Goal: Information Seeking & Learning: Check status

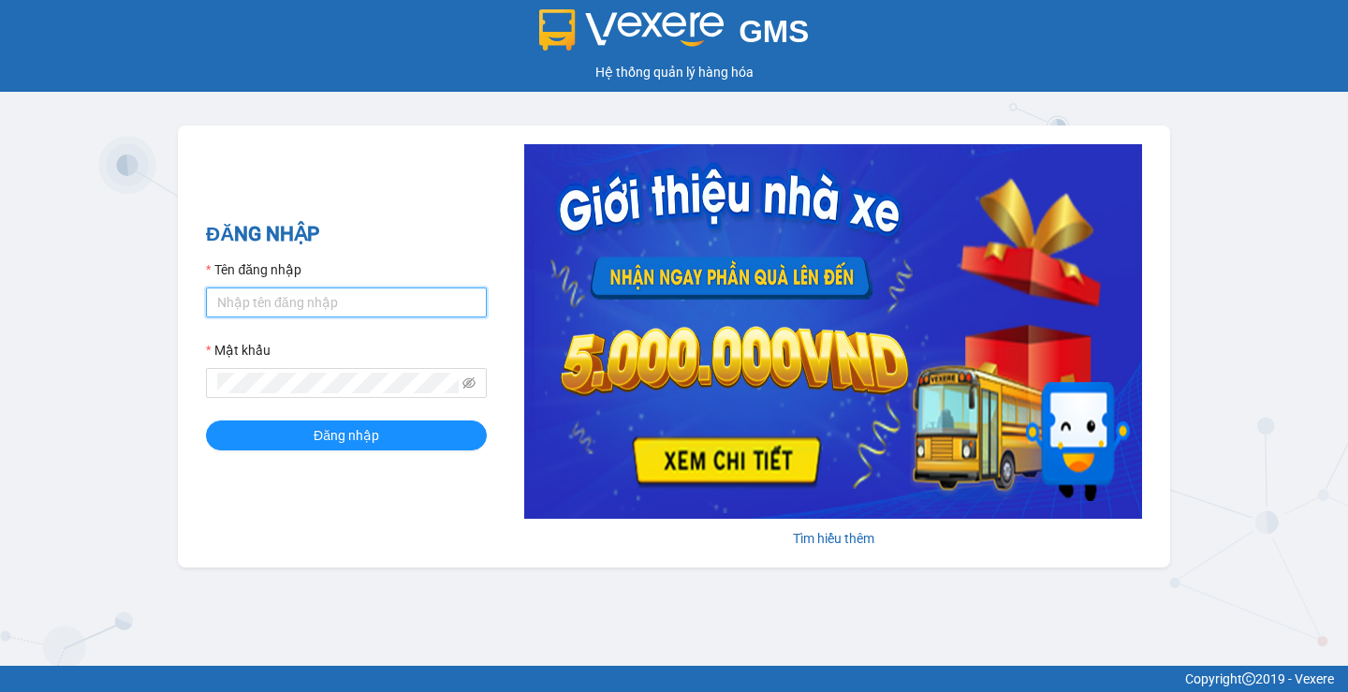
click at [355, 289] on input "Tên đăng nhập" at bounding box center [346, 302] width 281 height 30
type input "huyenttn.petrobp"
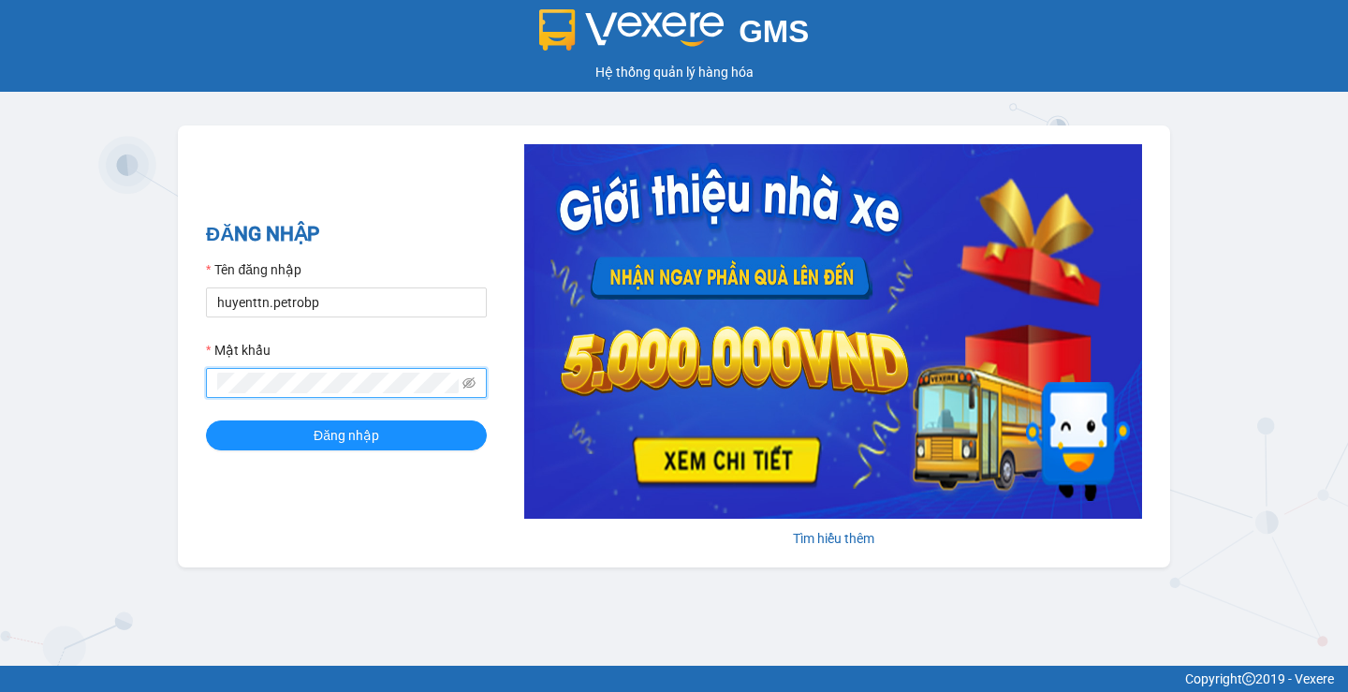
click at [206, 420] on button "Đăng nhập" at bounding box center [346, 435] width 281 height 30
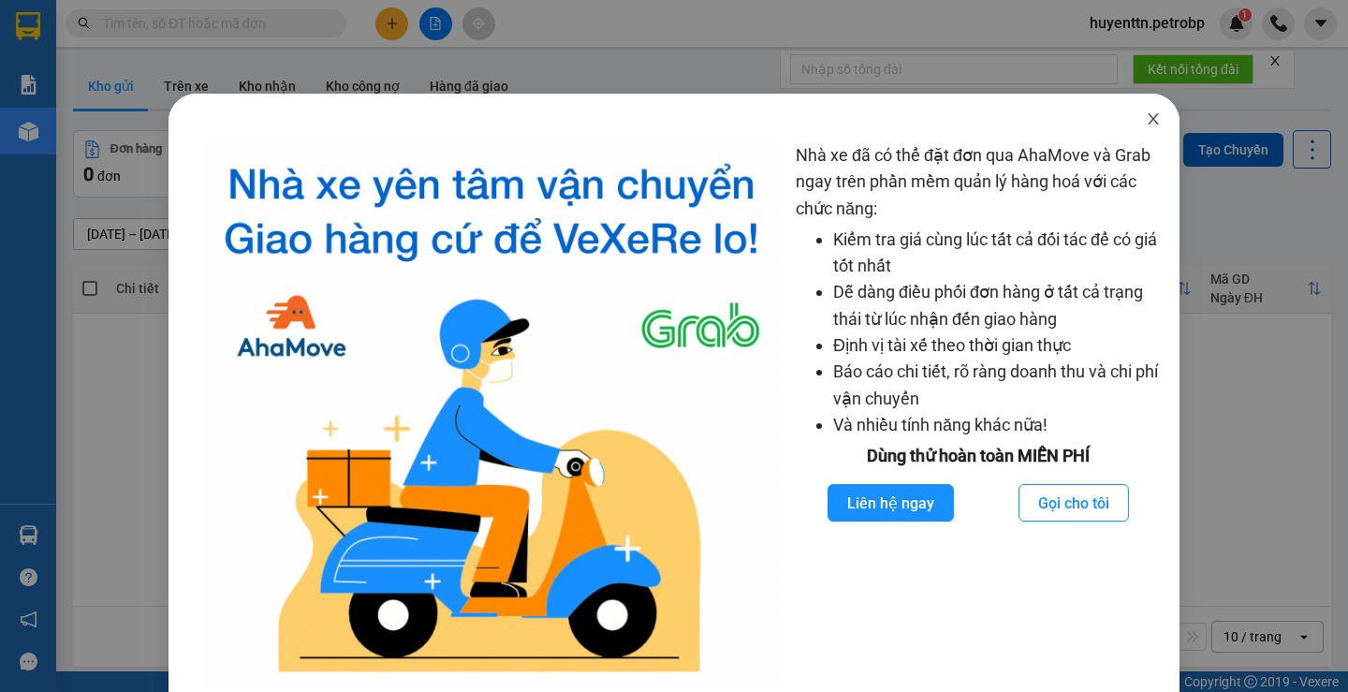
click at [1146, 120] on icon "close" at bounding box center [1153, 118] width 15 height 15
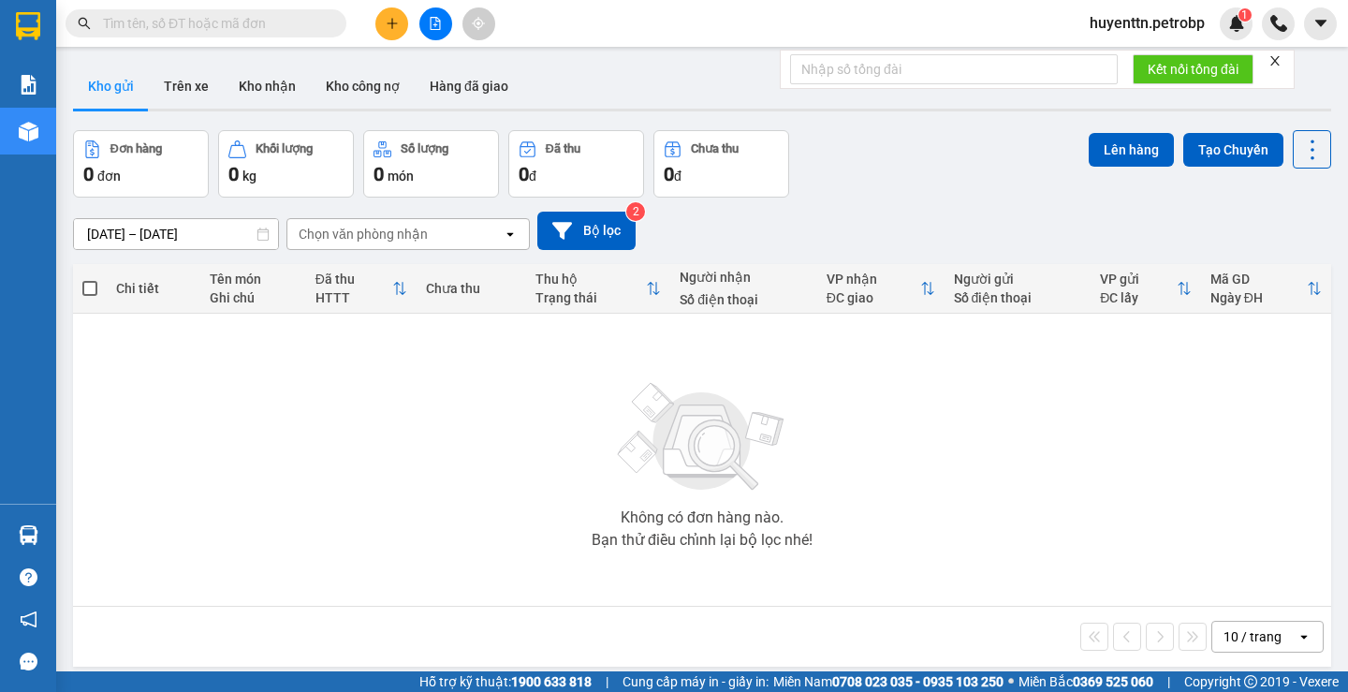
click at [257, 29] on input "text" at bounding box center [213, 23] width 221 height 21
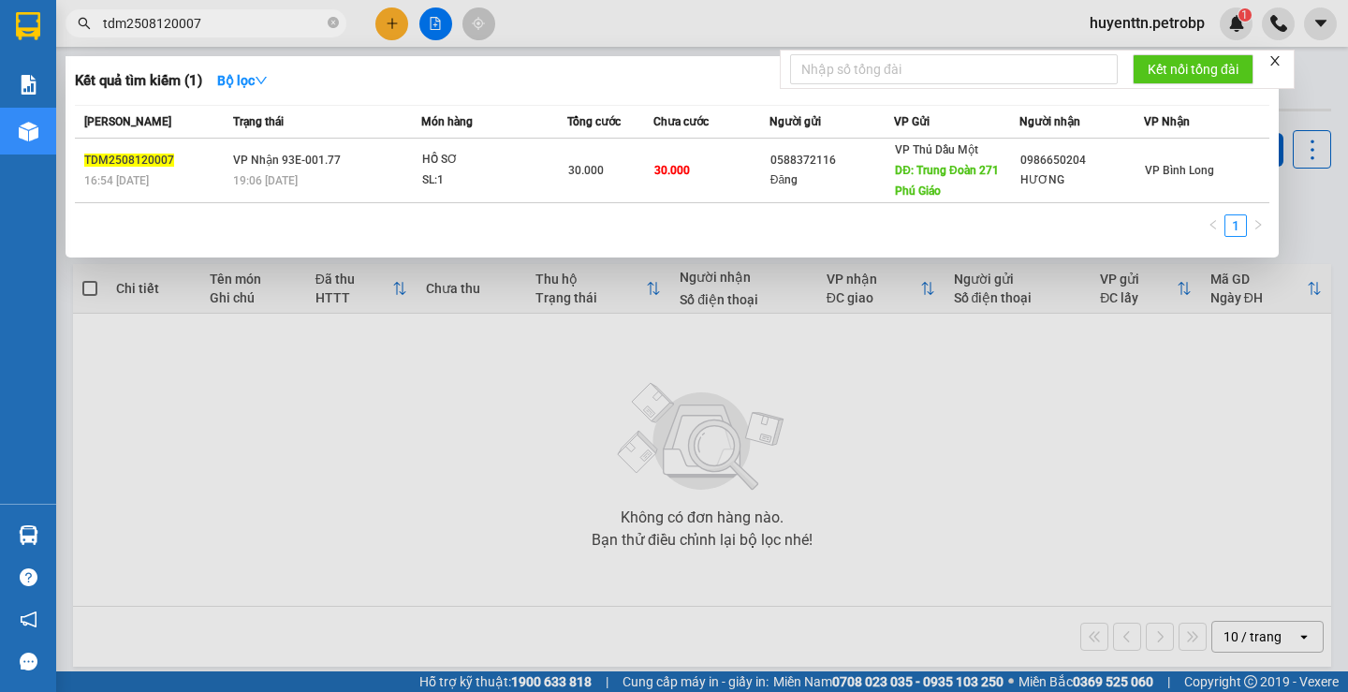
type input "tdm2508120007"
click at [308, 492] on div at bounding box center [674, 346] width 1348 height 692
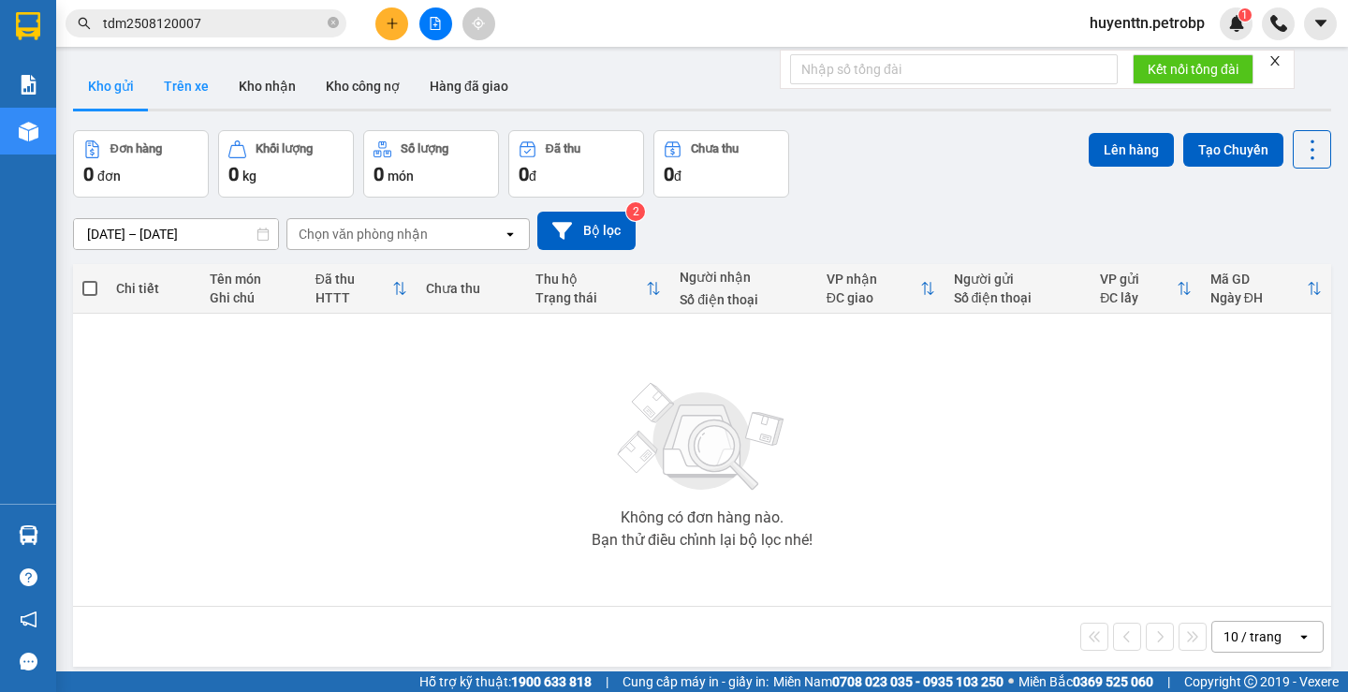
click at [159, 86] on button "Trên xe" at bounding box center [186, 86] width 75 height 45
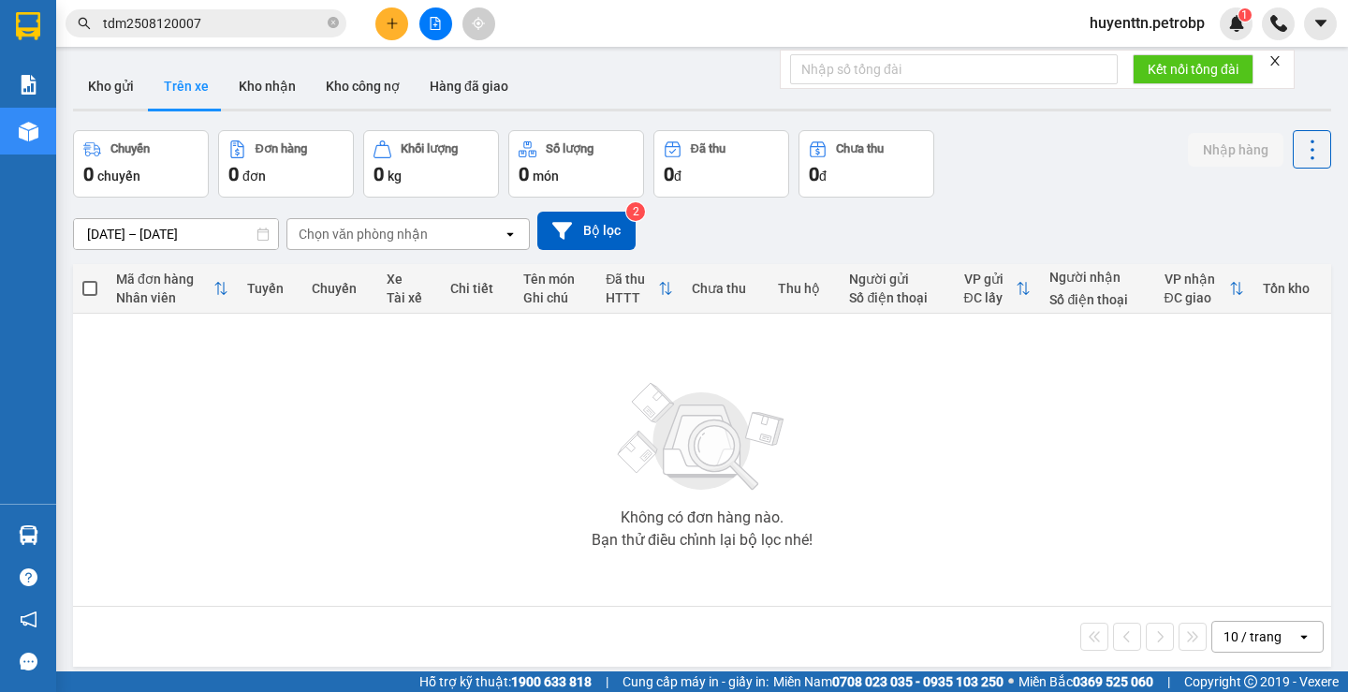
click at [102, 238] on input "13/08/2025 – 13/08/2025" at bounding box center [176, 234] width 204 height 30
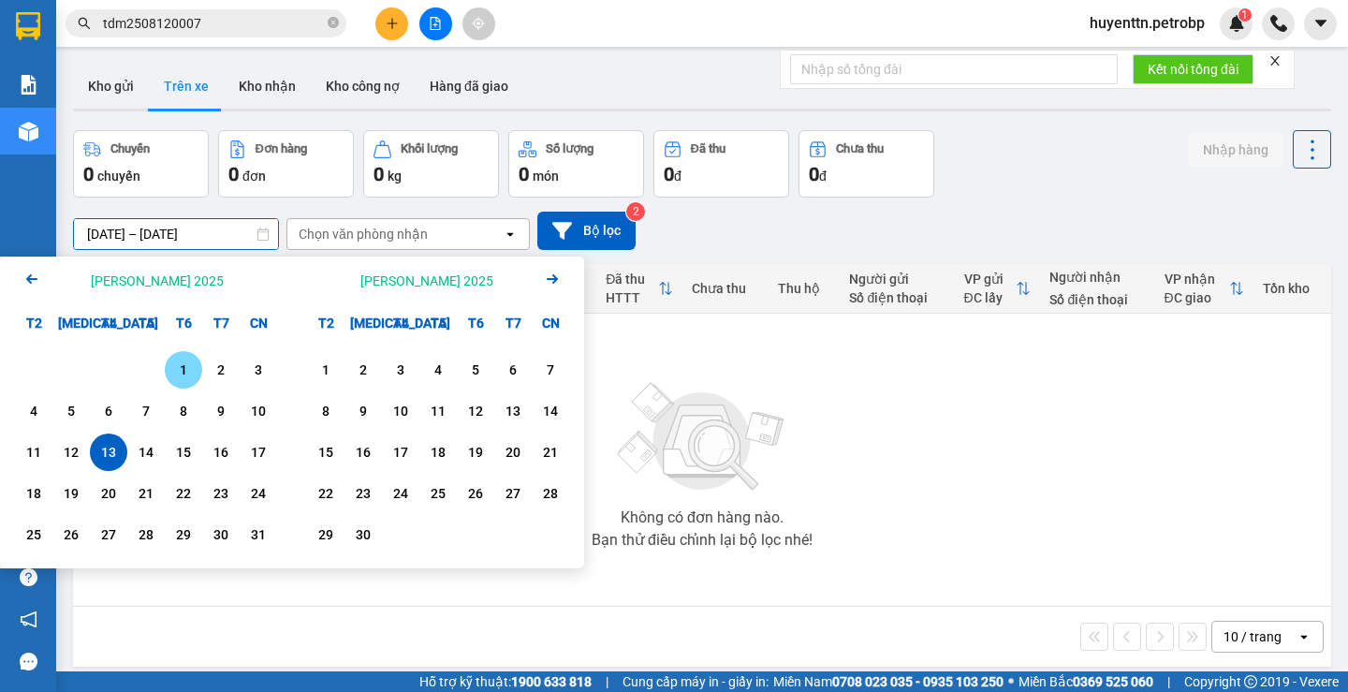
click at [188, 362] on div "1" at bounding box center [183, 369] width 26 height 22
click at [176, 229] on input "01/08/2025 – / /" at bounding box center [176, 234] width 204 height 30
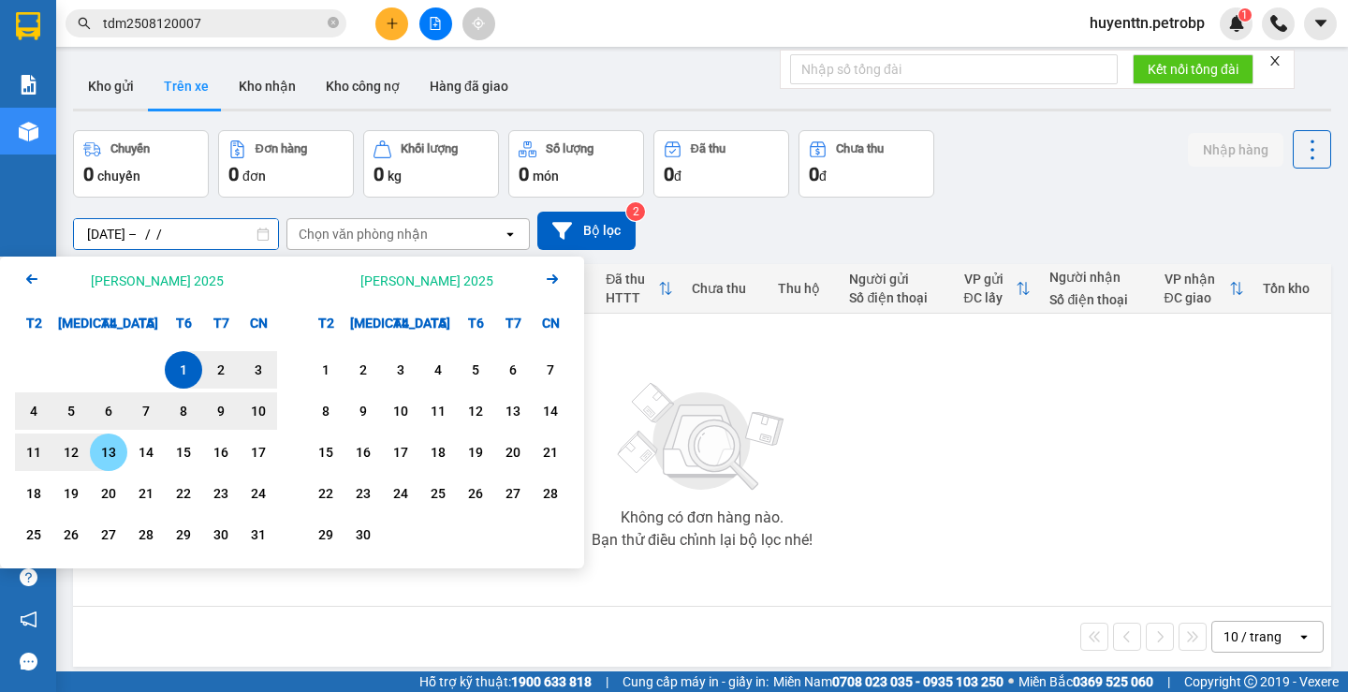
click at [120, 453] on div "13" at bounding box center [108, 452] width 26 height 22
type input "01/08/2025 – 13/08/2025"
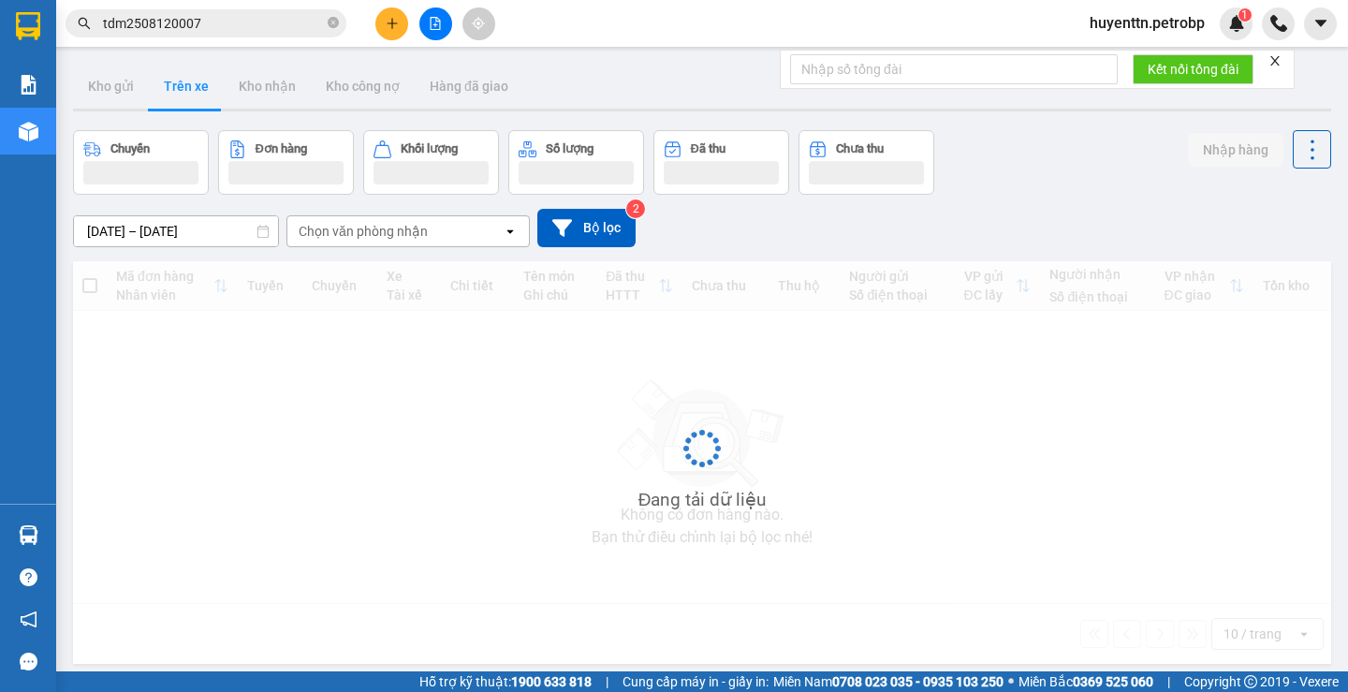
click at [373, 240] on div "Chọn văn phòng nhận" at bounding box center [363, 231] width 129 height 19
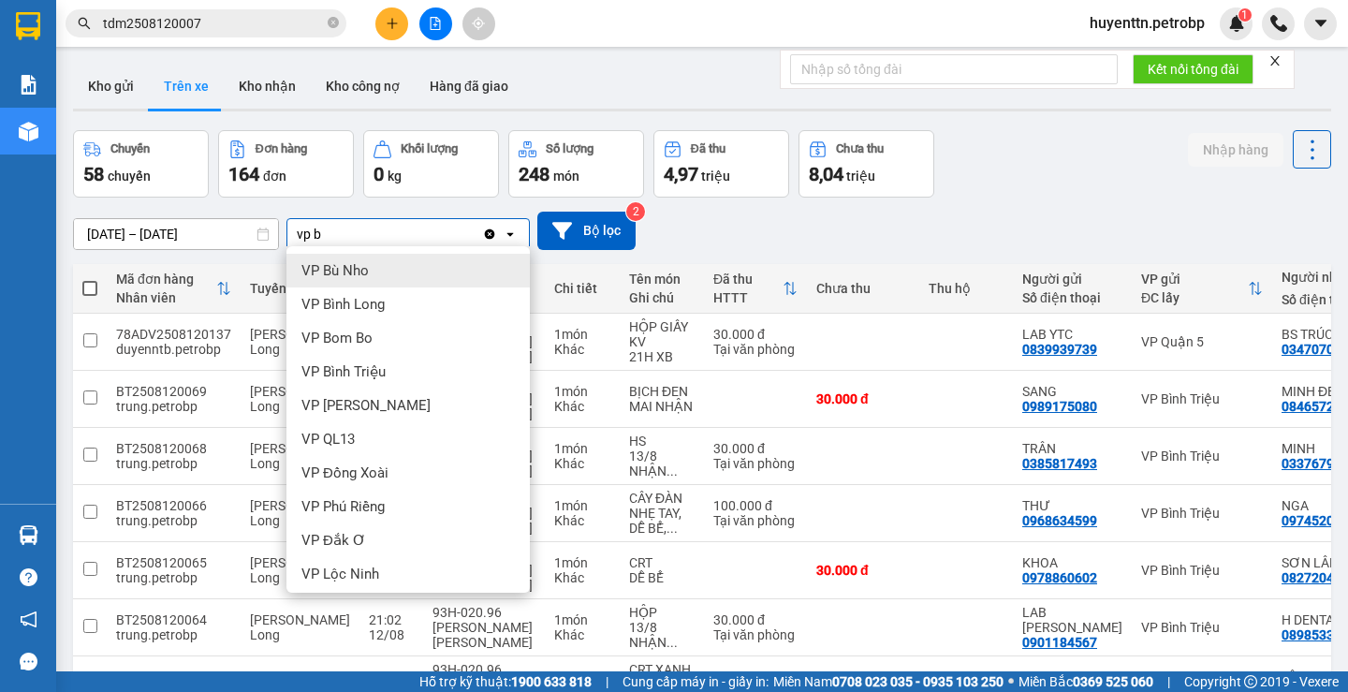
type input "vp b"
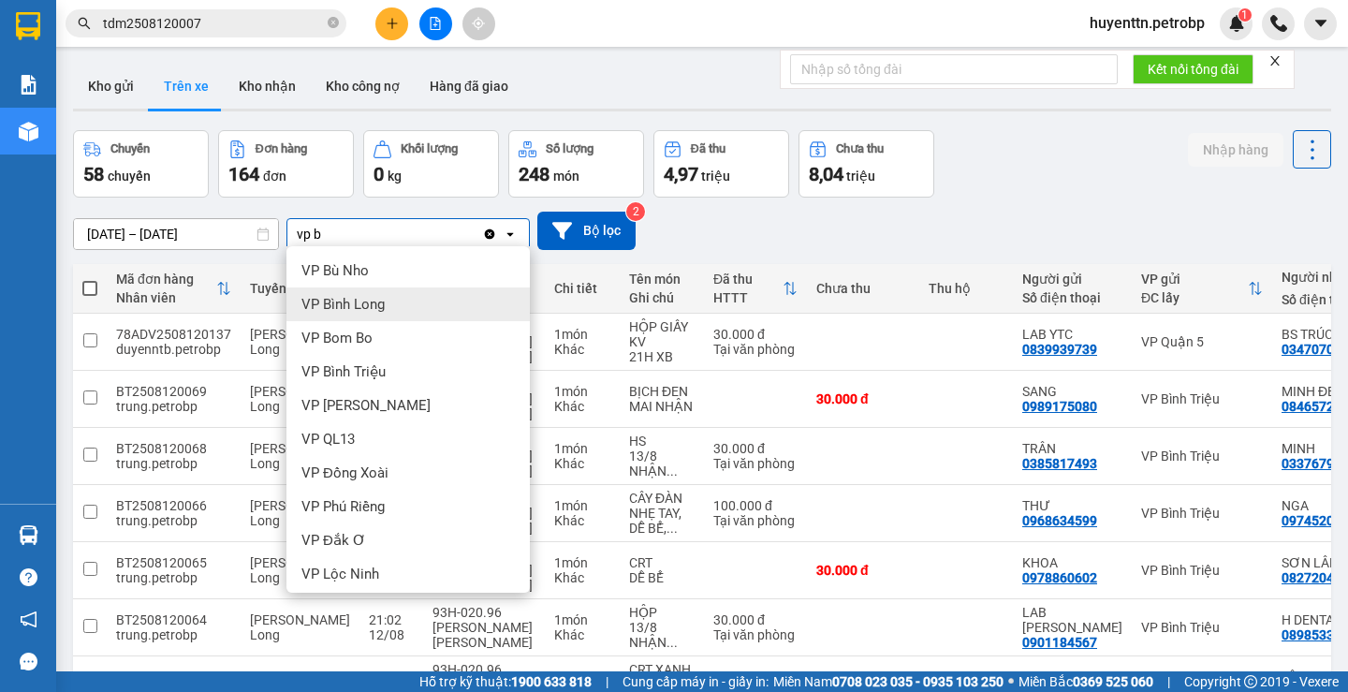
click at [351, 294] on div "VP Bình Long" at bounding box center [407, 304] width 243 height 34
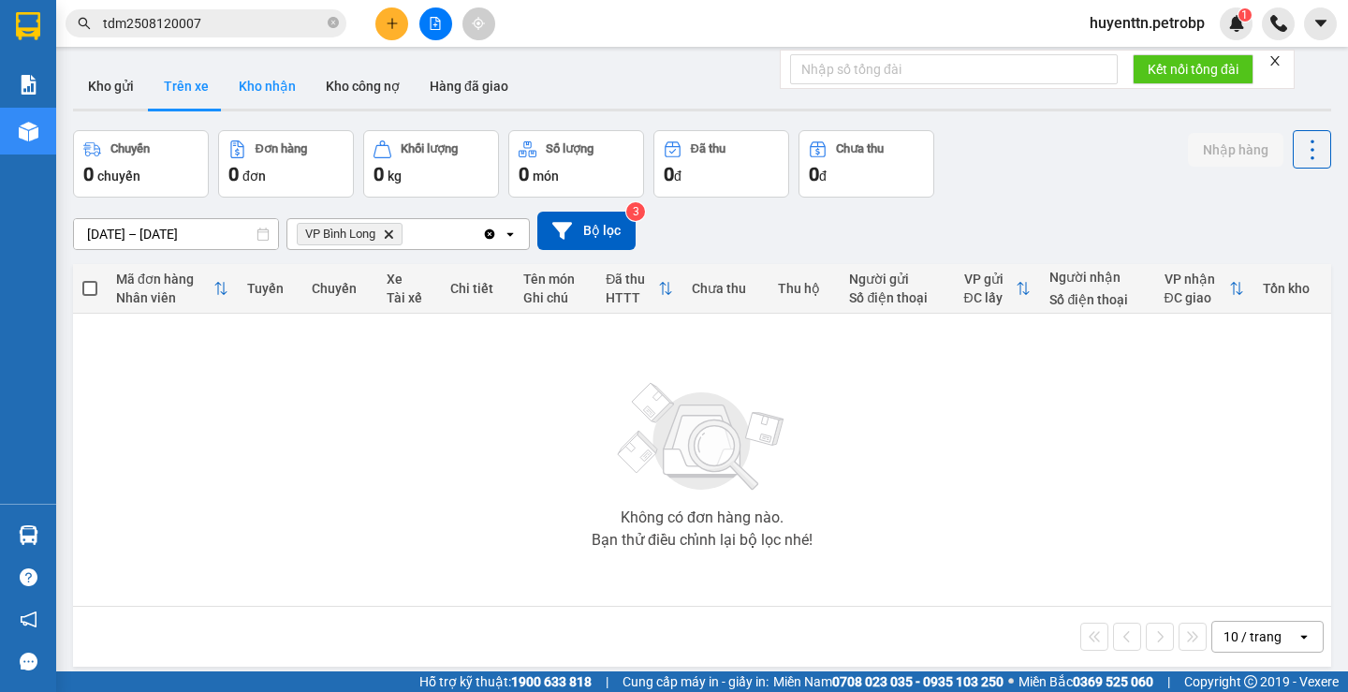
click at [280, 88] on button "Kho nhận" at bounding box center [267, 86] width 87 height 45
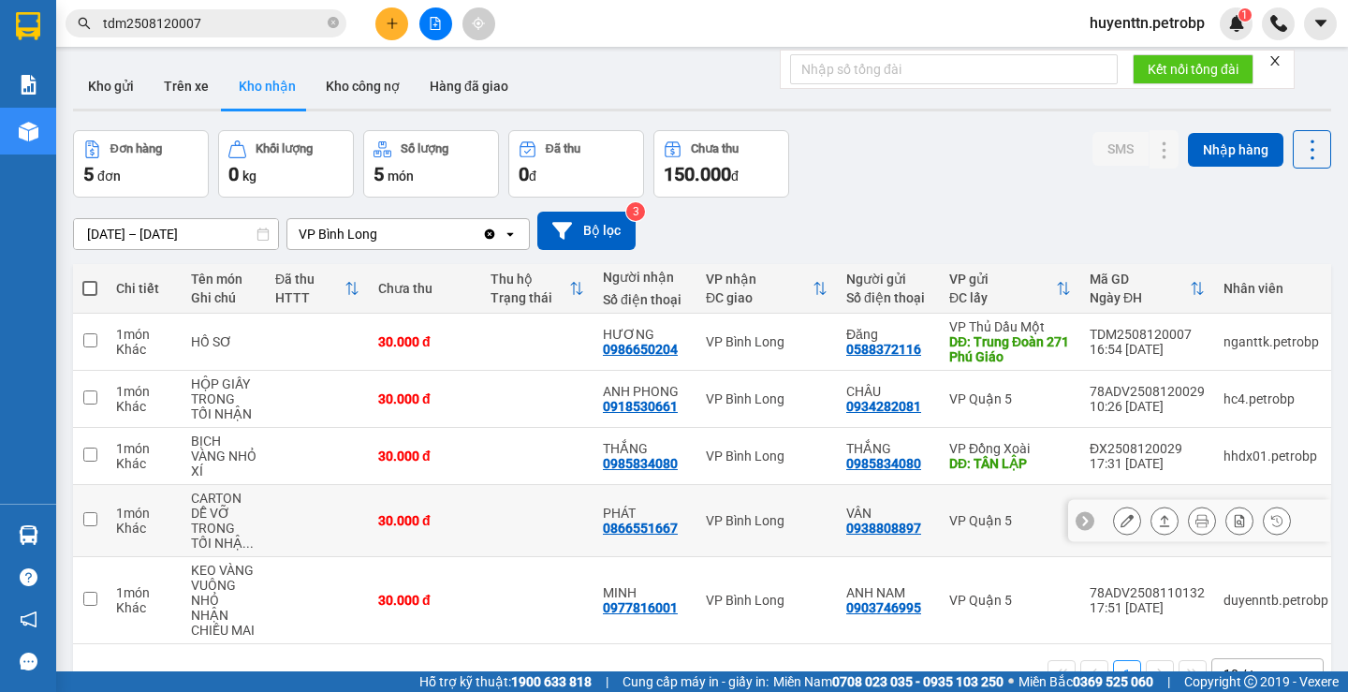
scroll to position [86, 0]
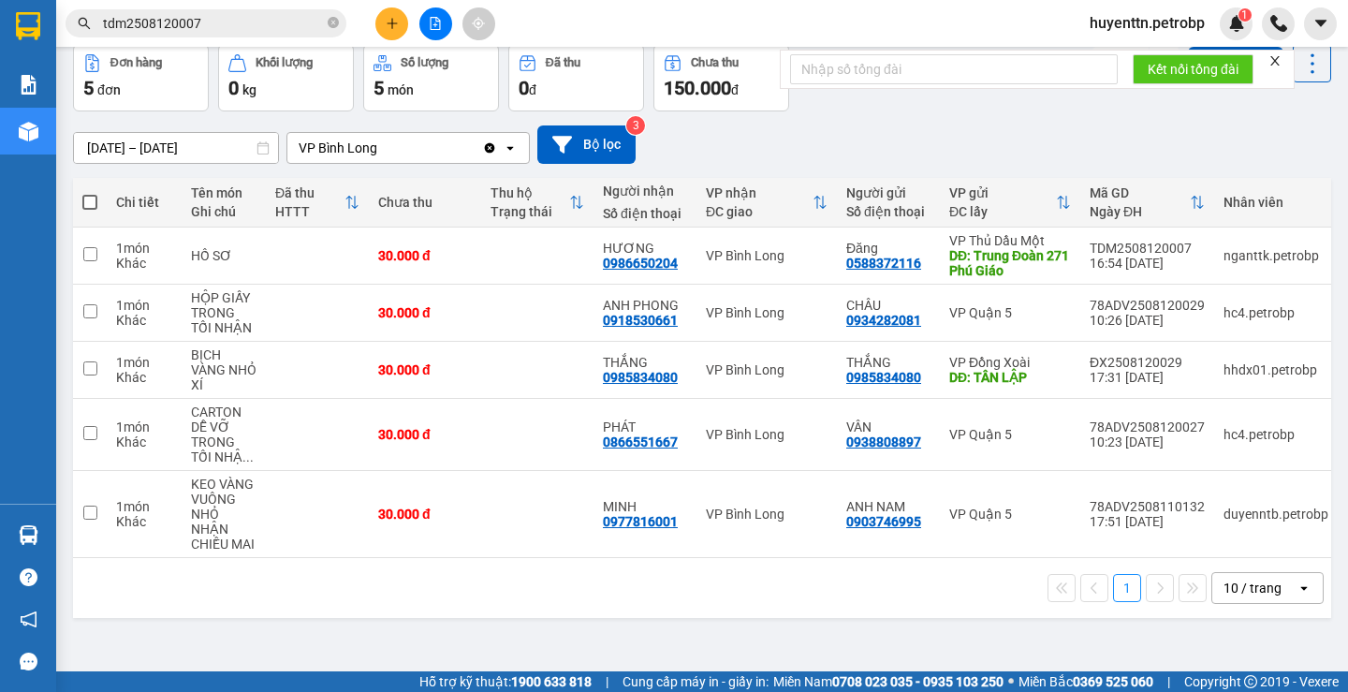
click at [95, 152] on input "11/08/2025 – 13/08/2025" at bounding box center [176, 148] width 204 height 30
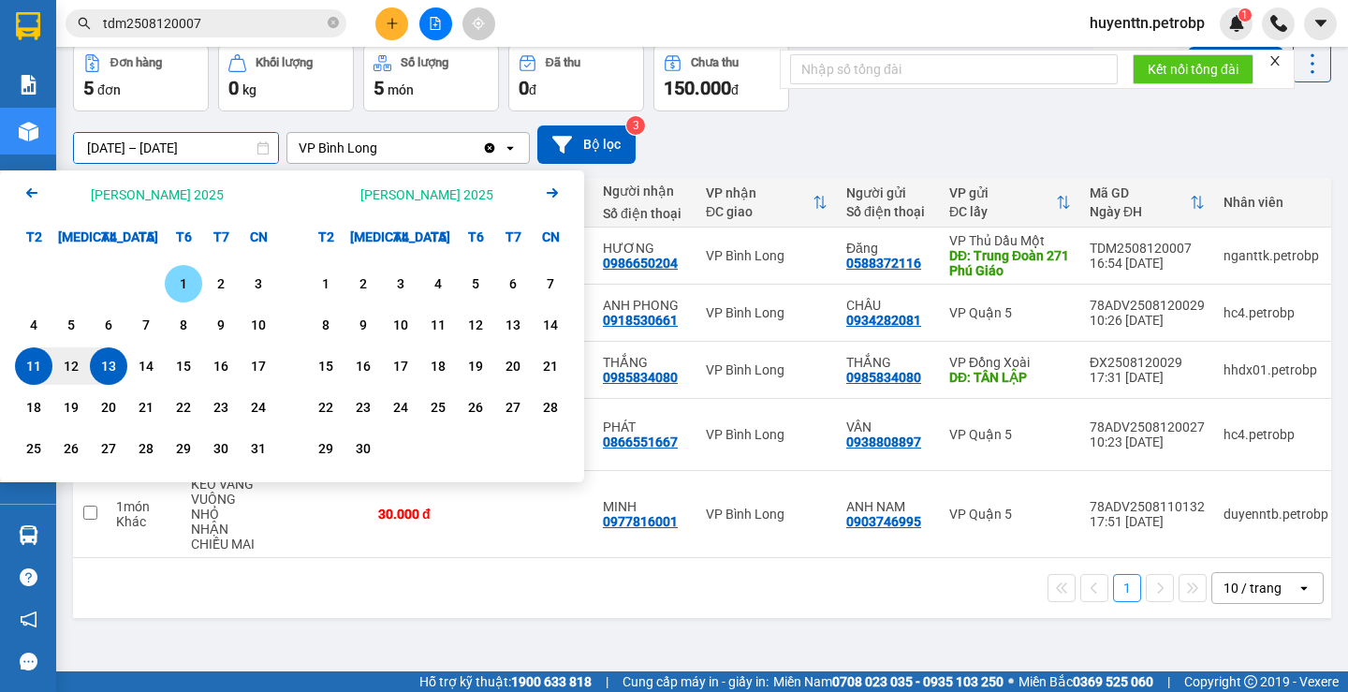
click at [185, 285] on div "1" at bounding box center [183, 283] width 26 height 22
click at [176, 157] on input "01/08/2025 – / /" at bounding box center [176, 148] width 204 height 30
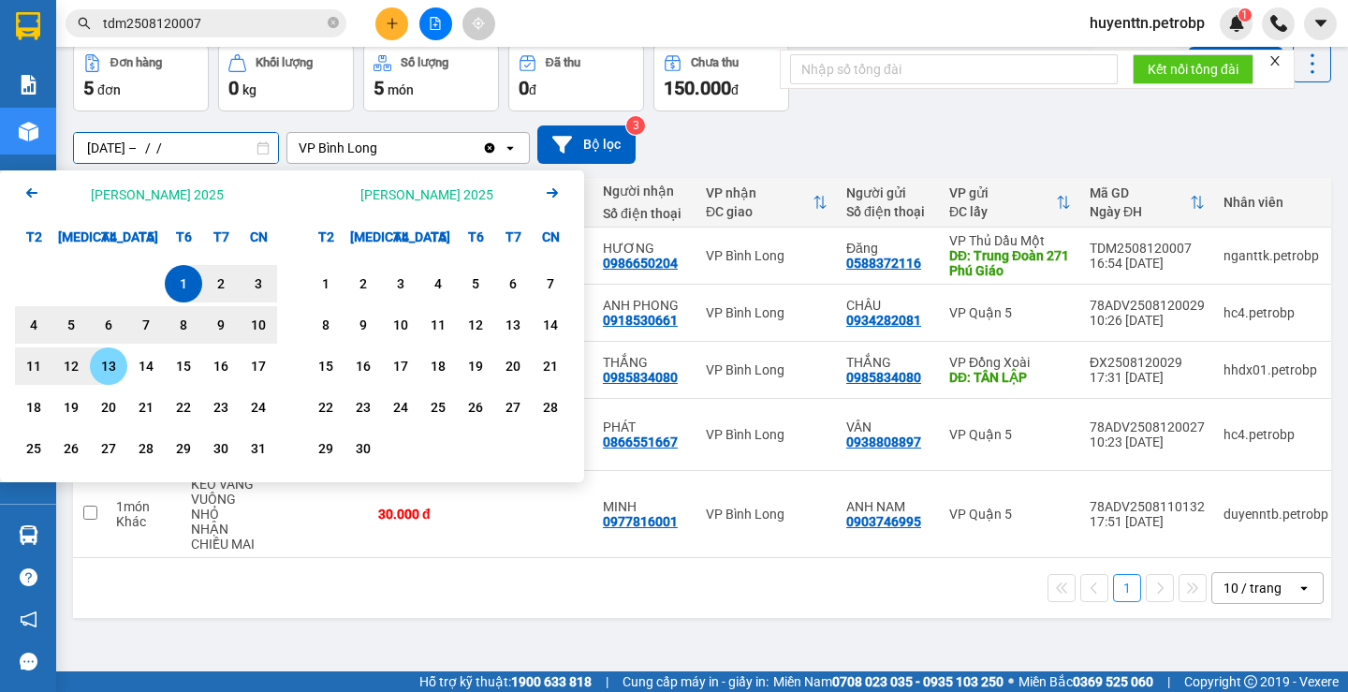
click at [115, 368] on div "13" at bounding box center [108, 366] width 26 height 22
type input "01/08/2025 – 13/08/2025"
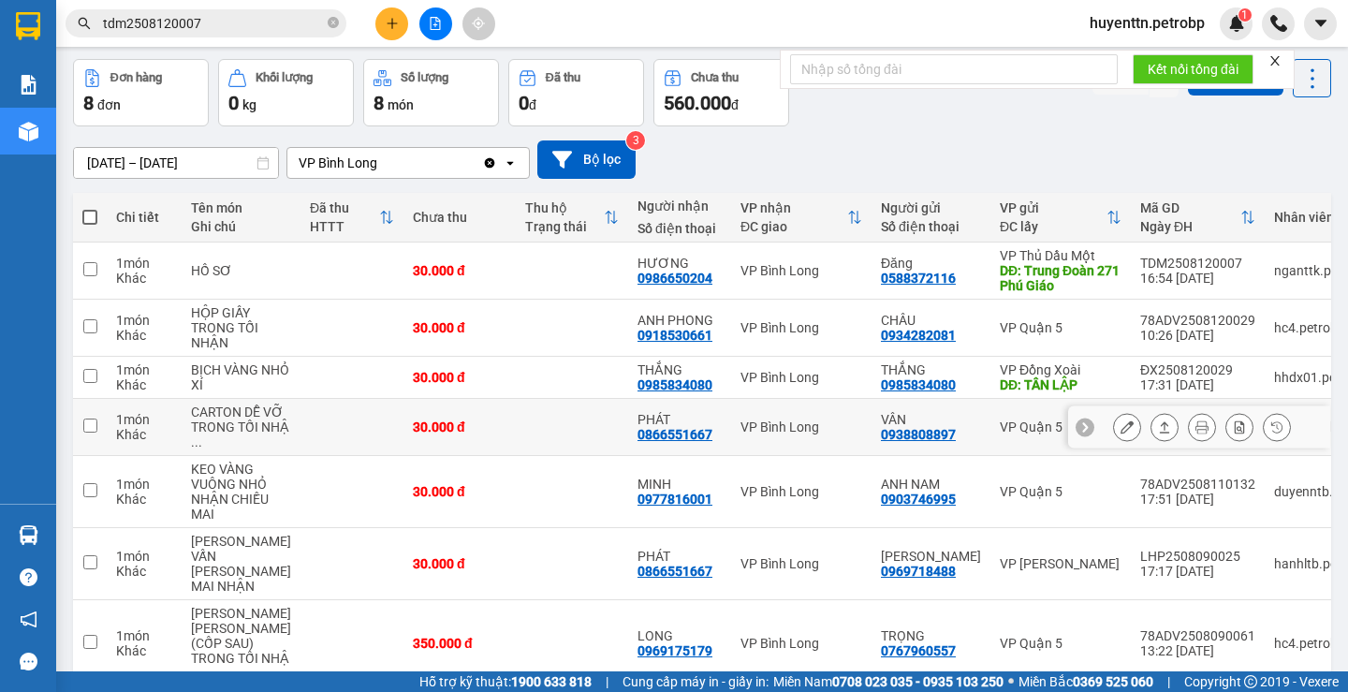
scroll to position [258, 0]
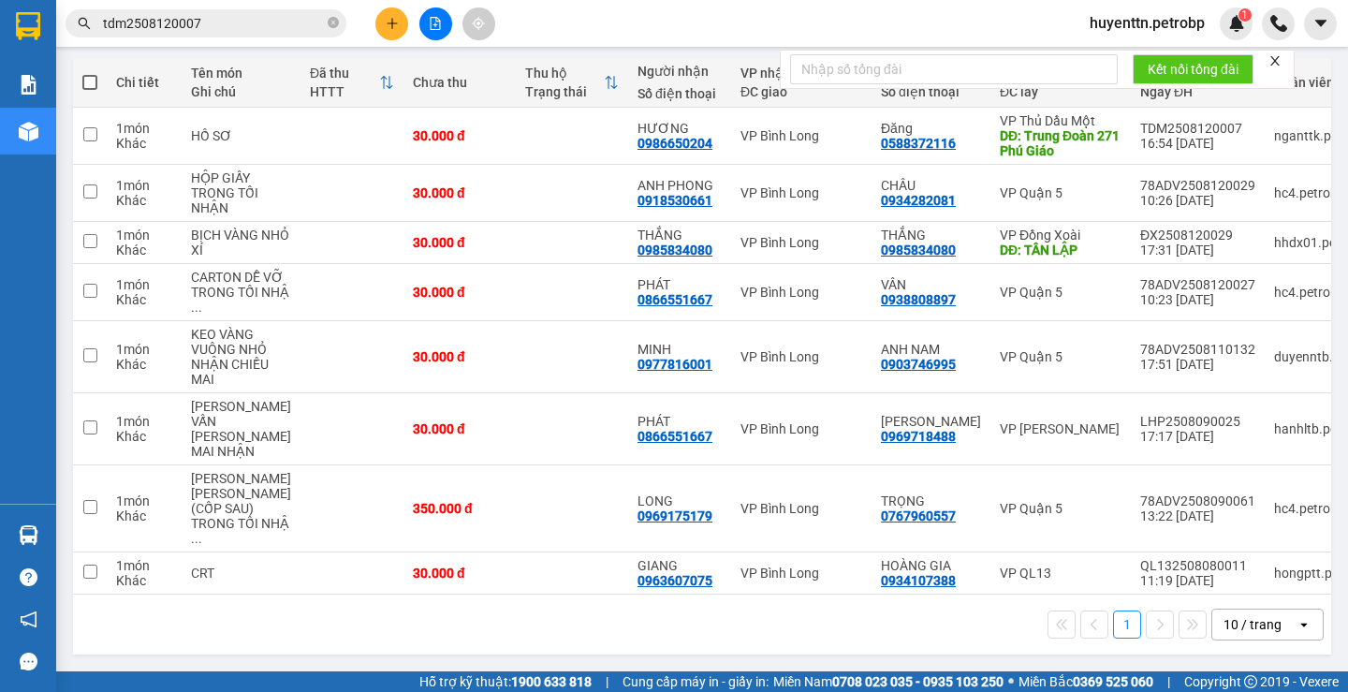
click at [270, 23] on input "tdm2508120007" at bounding box center [213, 23] width 221 height 21
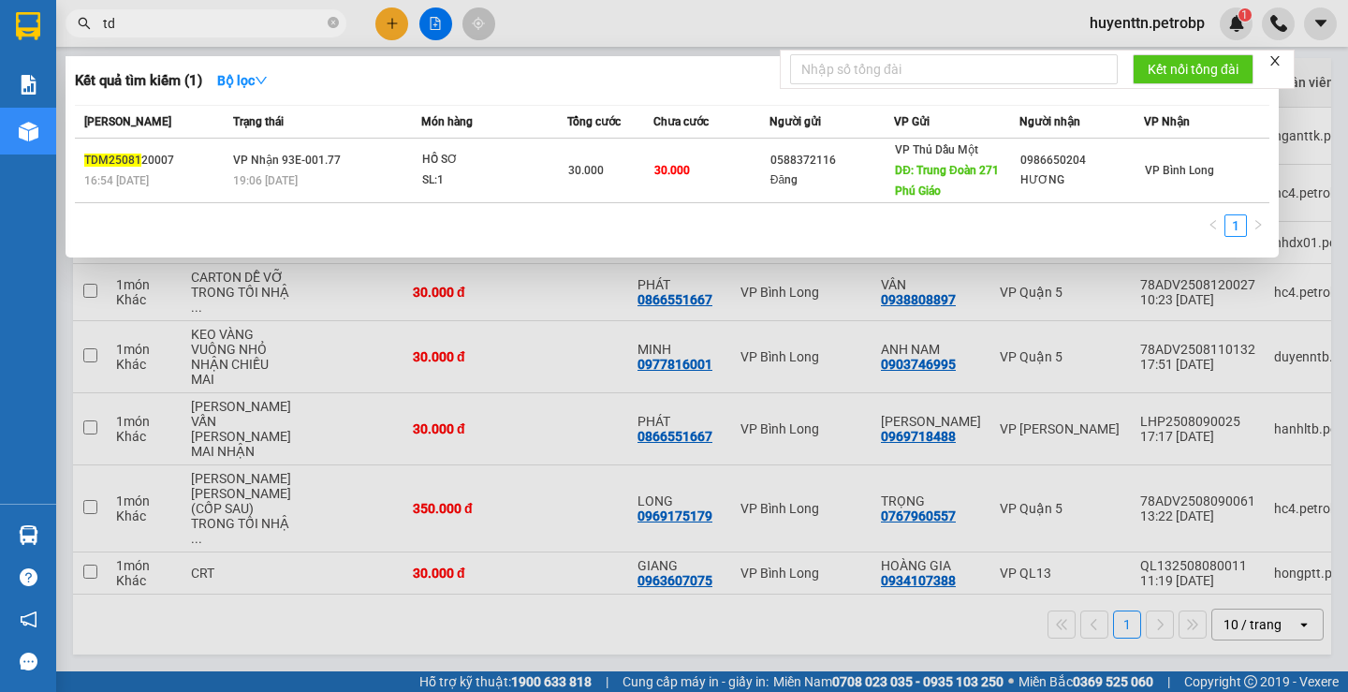
type input "t"
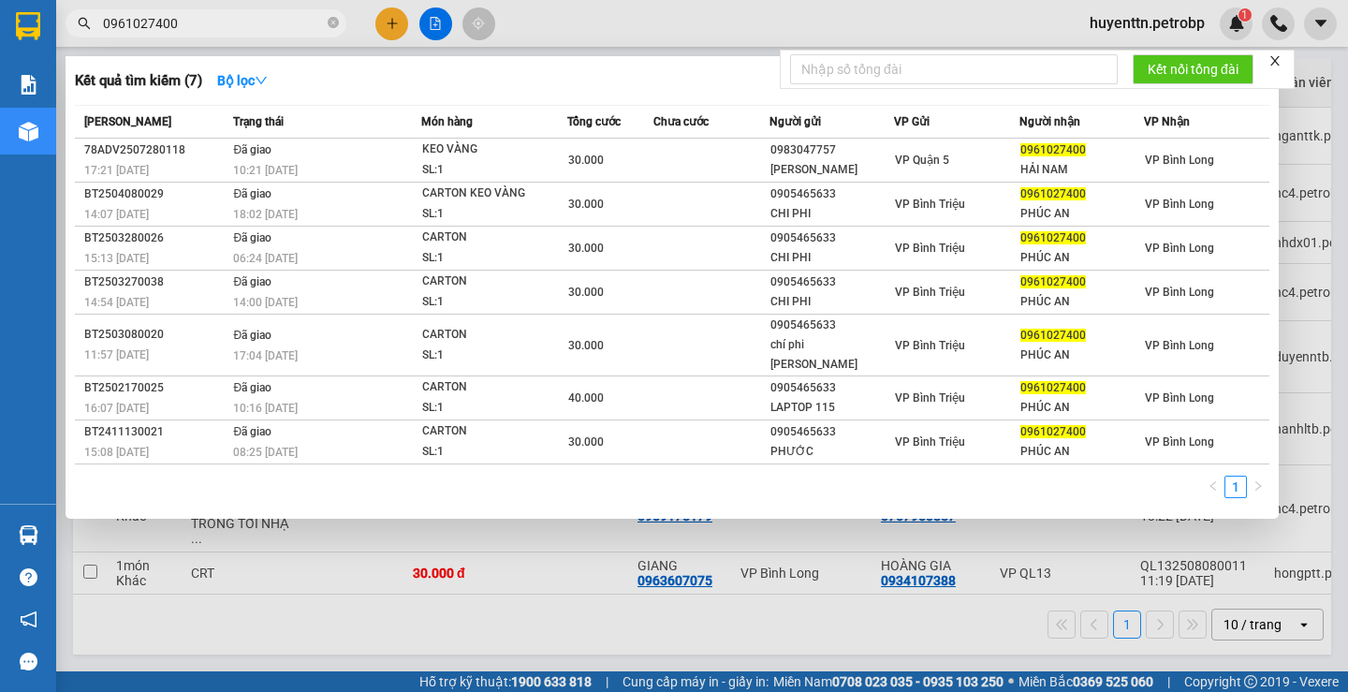
type input "0961027400"
click at [372, 627] on div at bounding box center [674, 346] width 1348 height 692
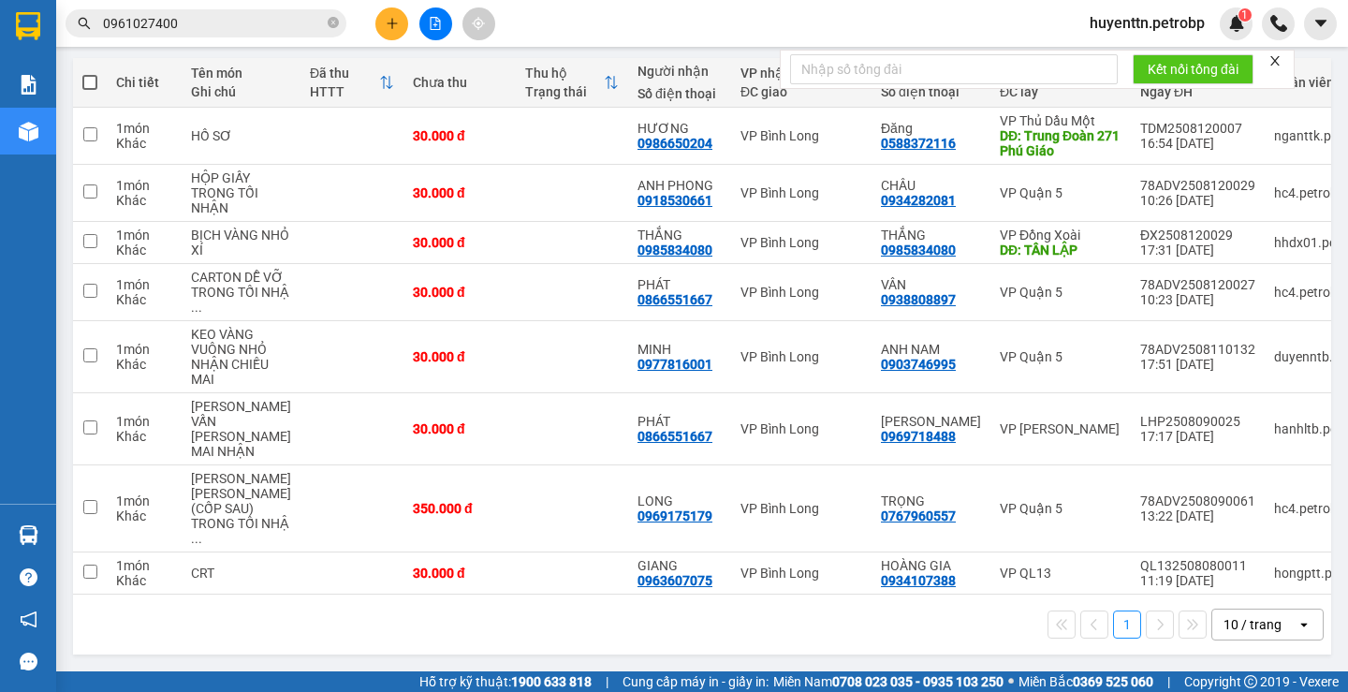
scroll to position [0, 0]
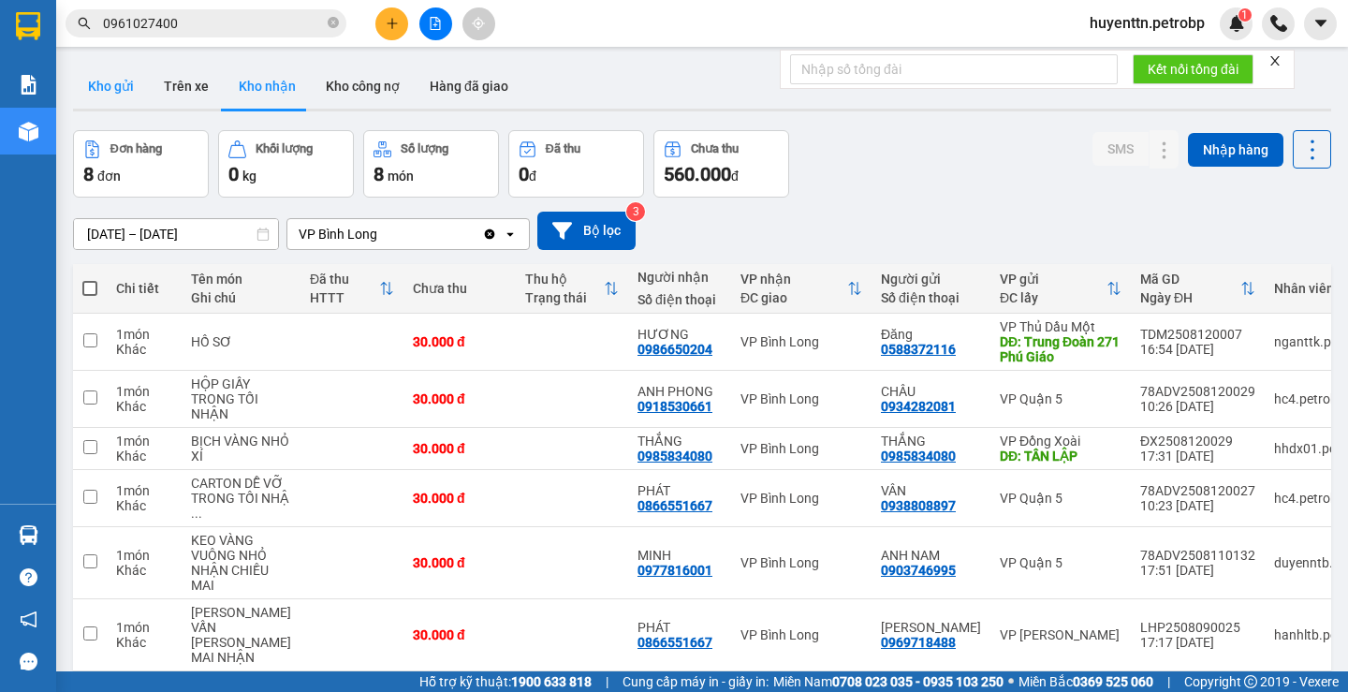
click at [122, 93] on button "Kho gửi" at bounding box center [111, 86] width 76 height 45
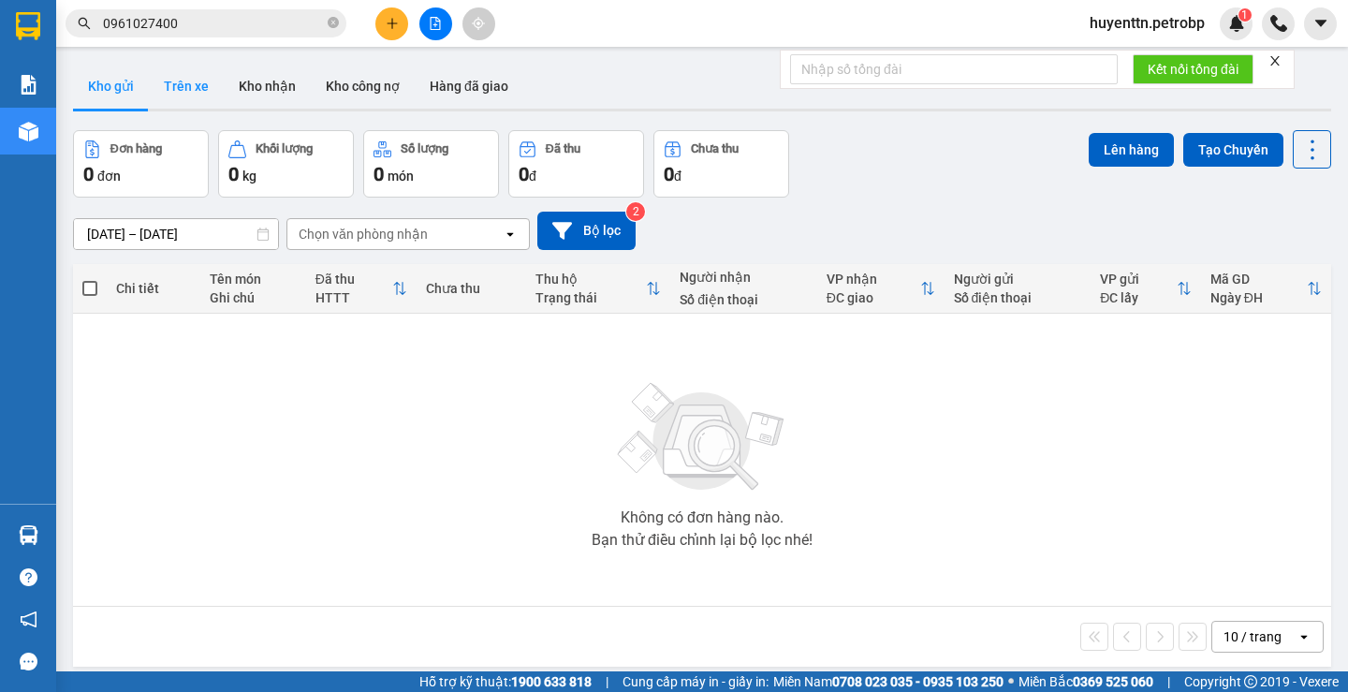
click at [156, 85] on button "Trên xe" at bounding box center [186, 86] width 75 height 45
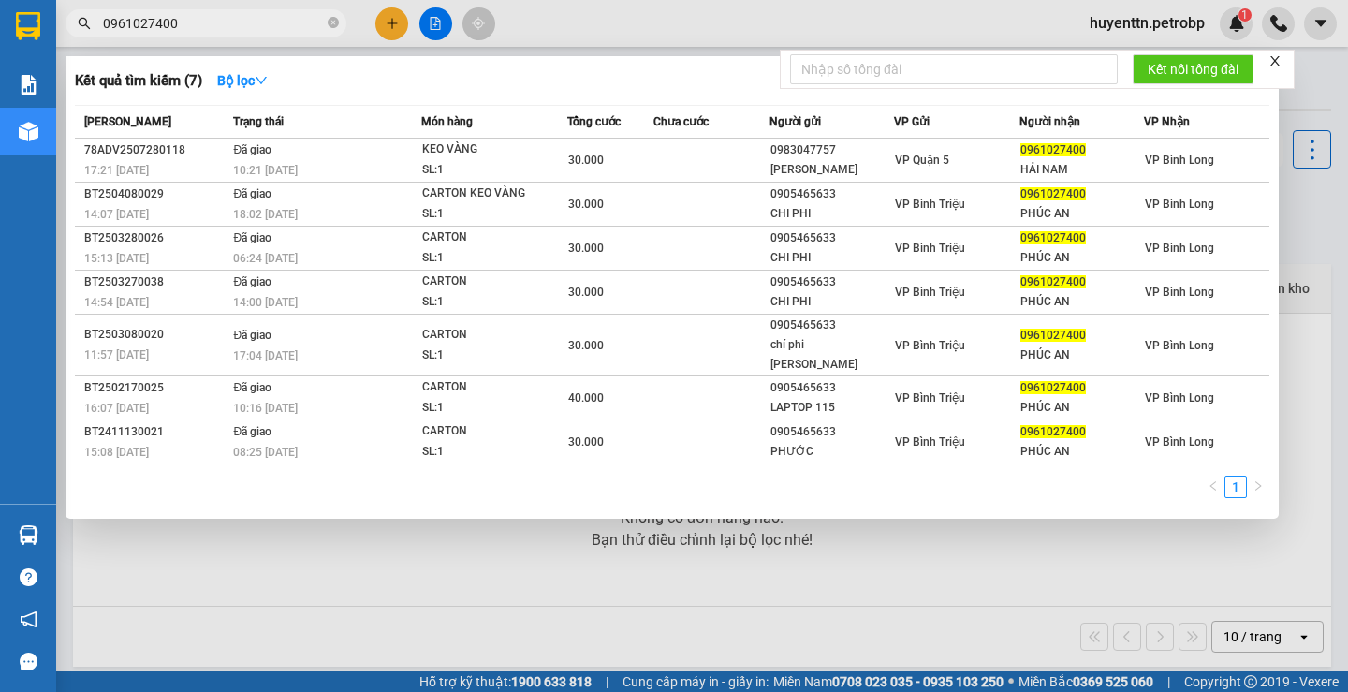
click at [236, 26] on input "0961027400" at bounding box center [213, 23] width 221 height 21
click at [674, 534] on div at bounding box center [674, 346] width 1348 height 692
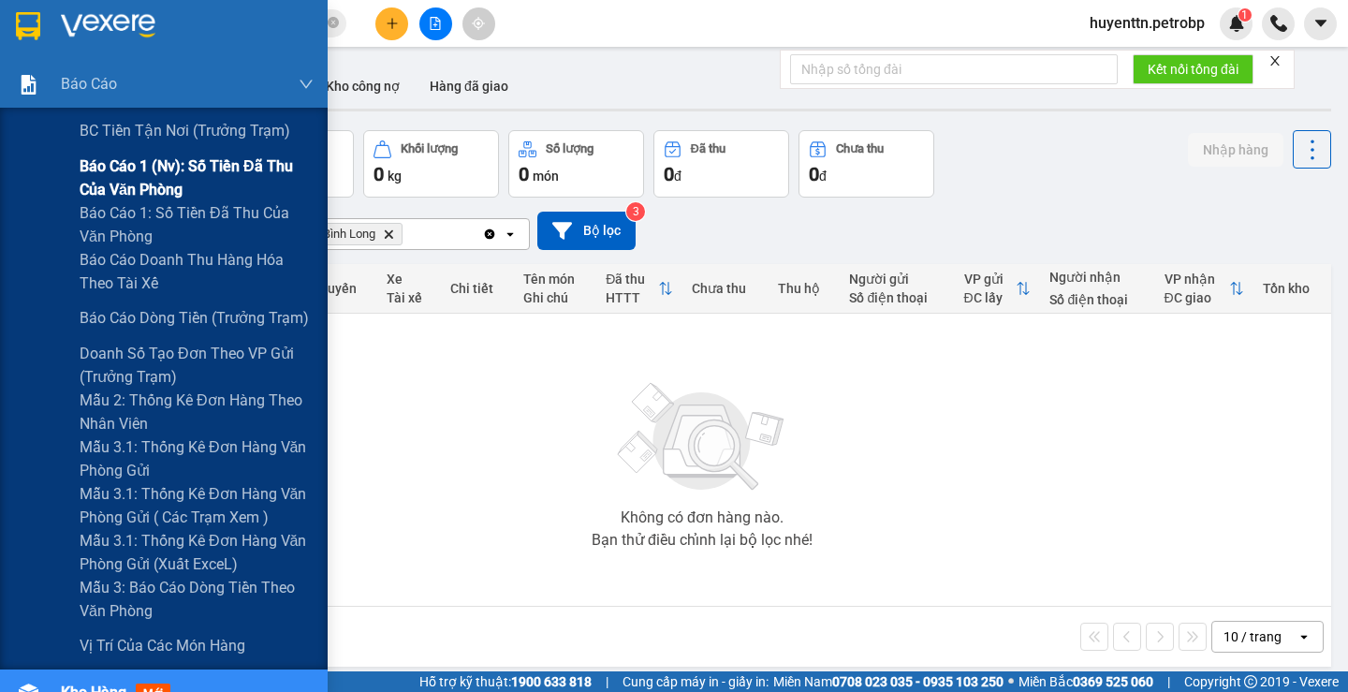
click at [110, 187] on span "Báo cáo 1 (nv): Số tiền đã thu của văn phòng" at bounding box center [197, 177] width 234 height 47
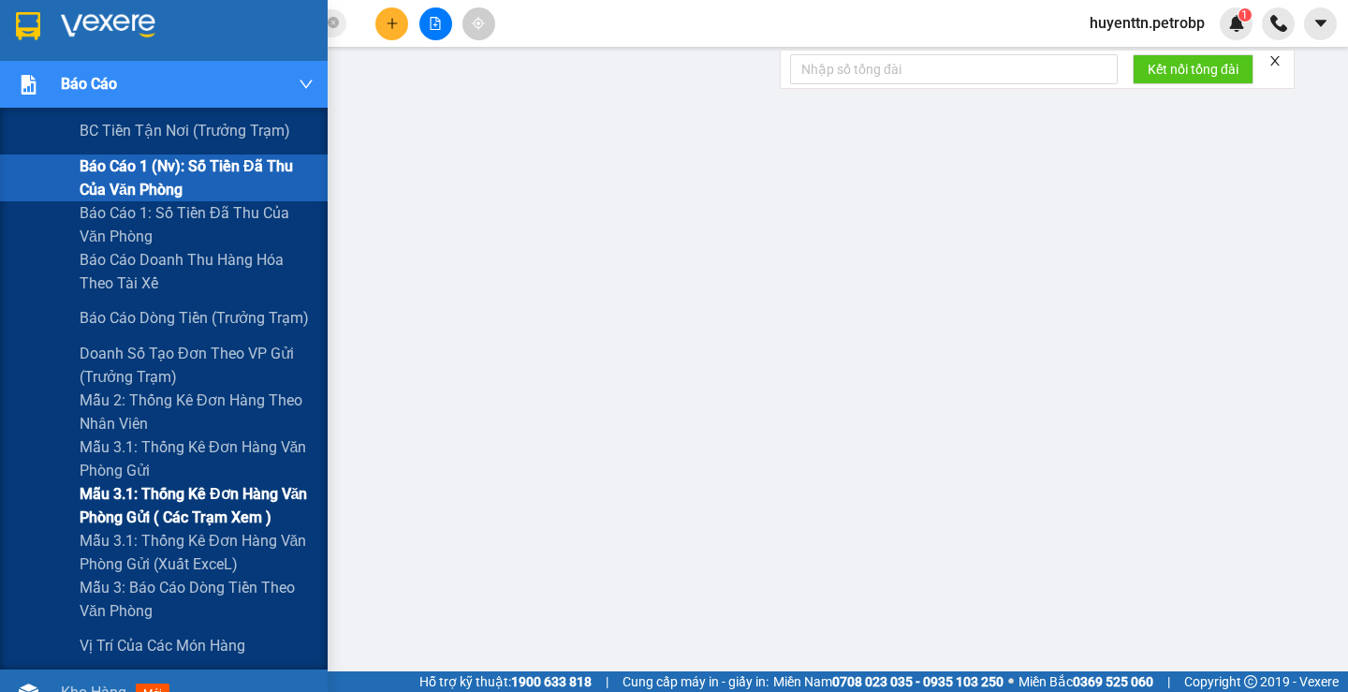
click at [169, 508] on span "Mẫu 3.1: Thống kê đơn hàng văn phòng gửi ( các trạm xem )" at bounding box center [197, 505] width 234 height 47
